Goal: Task Accomplishment & Management: Manage account settings

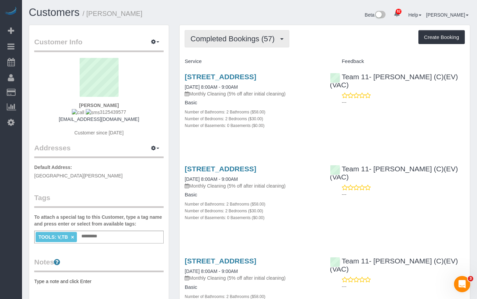
click at [249, 42] on span "Completed Bookings (57)" at bounding box center [233, 39] width 87 height 8
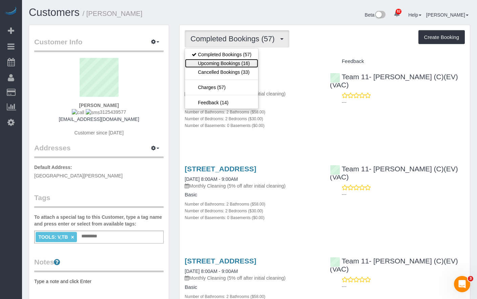
click at [229, 64] on link "Upcoming Bookings (16)" at bounding box center [221, 63] width 73 height 9
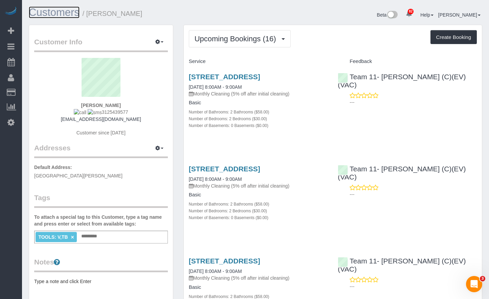
click at [43, 17] on link "Customers" at bounding box center [54, 12] width 51 height 12
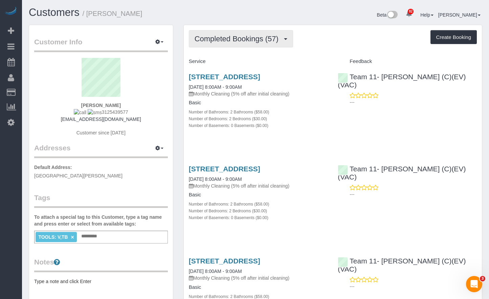
click at [220, 45] on button "Completed Bookings (57)" at bounding box center [241, 38] width 104 height 17
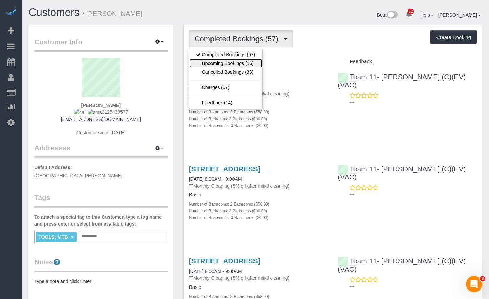
click at [224, 66] on link "Upcoming Bookings (16)" at bounding box center [225, 63] width 73 height 9
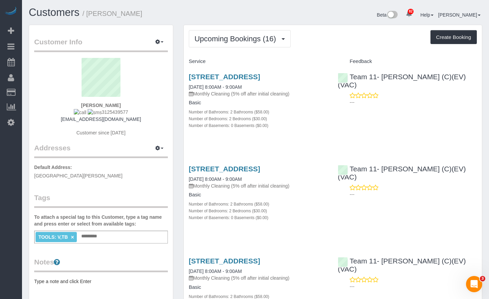
click at [287, 14] on div "Beta 82 Your Notifications You have 0 alerts × You have 2 to charge for [DATE] …" at bounding box center [372, 16] width 232 height 18
click at [256, 35] on span "Upcoming Bookings (16)" at bounding box center [237, 39] width 85 height 8
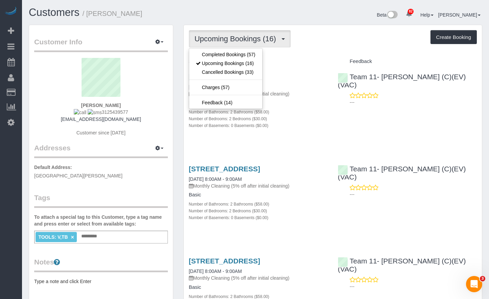
click at [342, 39] on div "Upcoming Bookings (16) Completed Bookings (57) Upcoming Bookings (16) Cancelled…" at bounding box center [333, 38] width 288 height 17
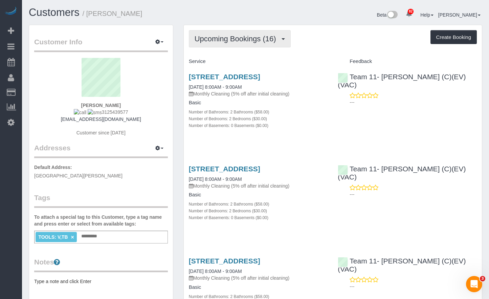
click at [265, 43] on button "Upcoming Bookings (16)" at bounding box center [240, 38] width 102 height 17
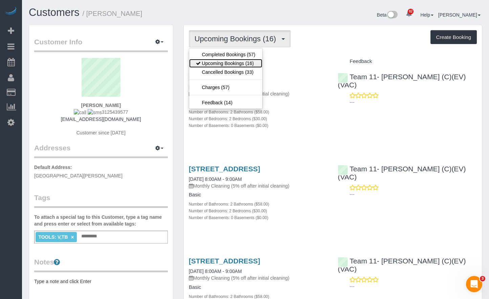
click at [209, 66] on link "Upcoming Bookings (16)" at bounding box center [225, 63] width 73 height 9
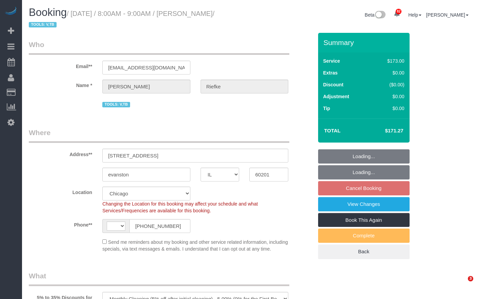
select select "IL"
select select "2"
select select "number:1"
select select "number:66"
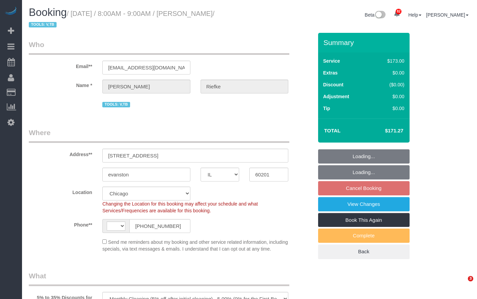
select select "number:139"
select select "object:898"
select select "string:US"
select select "string:fspay-51153b80-8ec9-4ff8-9701-f51214ff70e5"
select select "2"
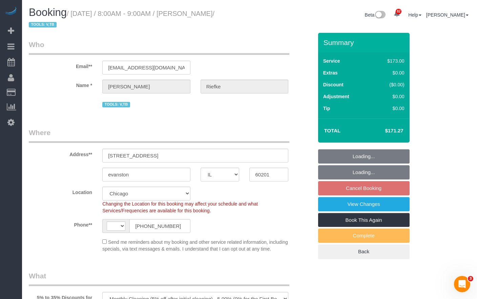
select select "2"
select select "spot1"
